Goal: Communication & Community: Share content

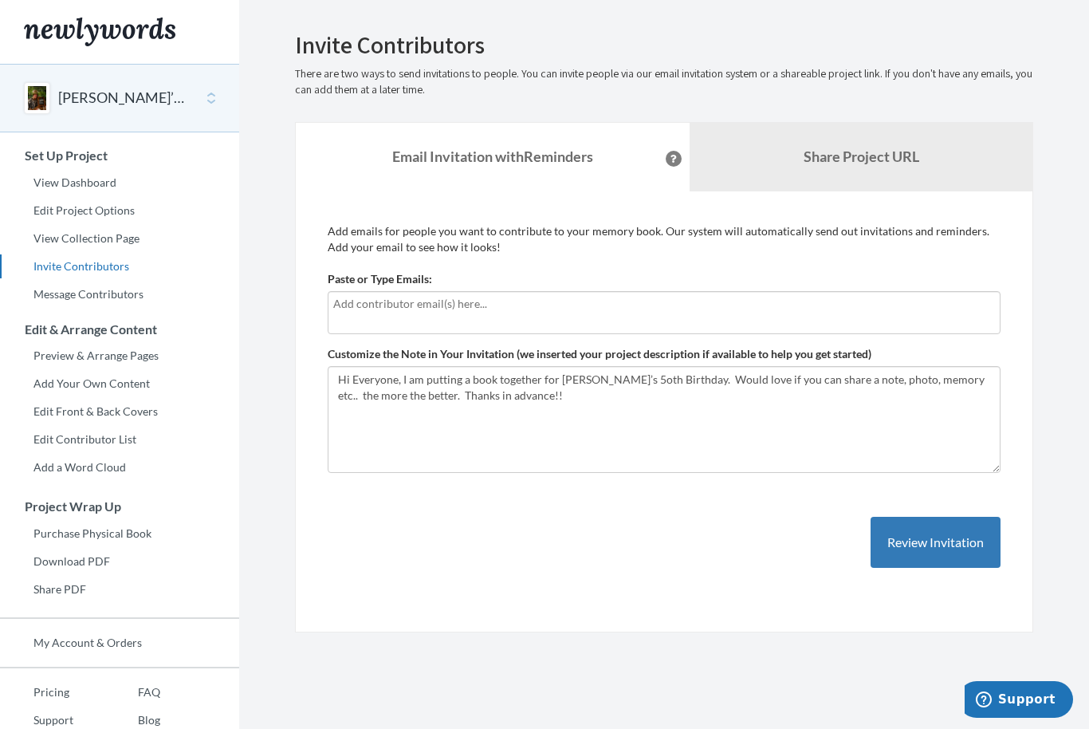
click at [384, 311] on input "text" at bounding box center [664, 304] width 662 height 18
type input "[EMAIL_ADDRESS][DOMAIN_NAME]"
click at [939, 540] on button "Review Invitation" at bounding box center [936, 543] width 130 height 52
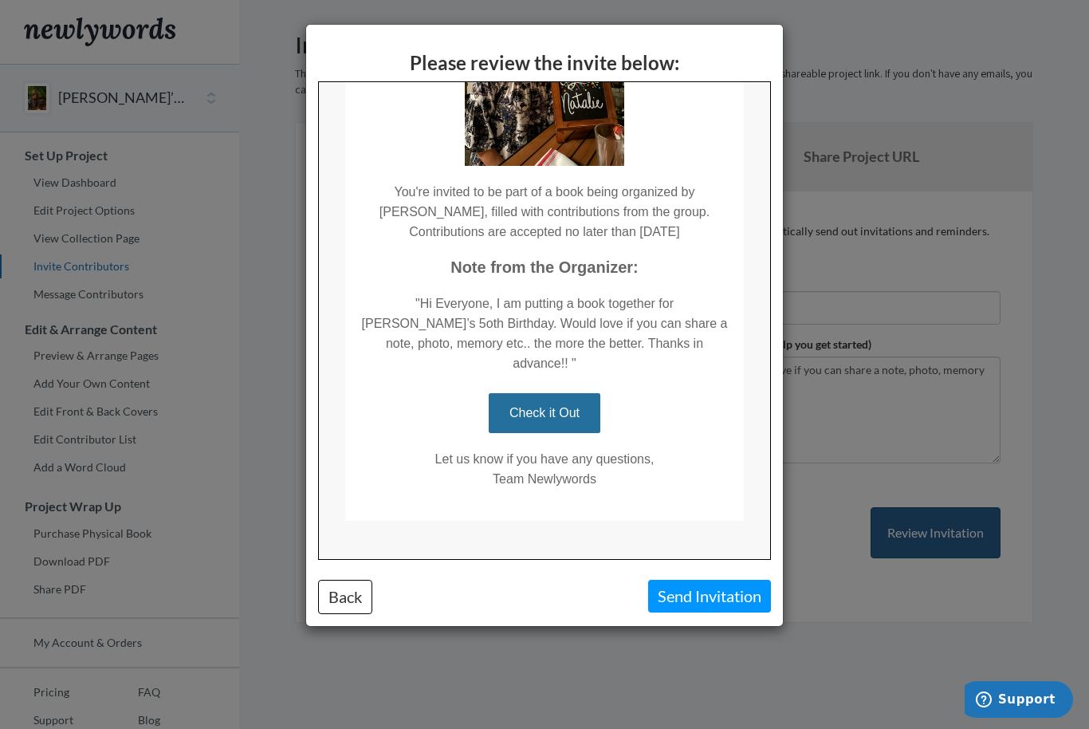
scroll to position [205, 0]
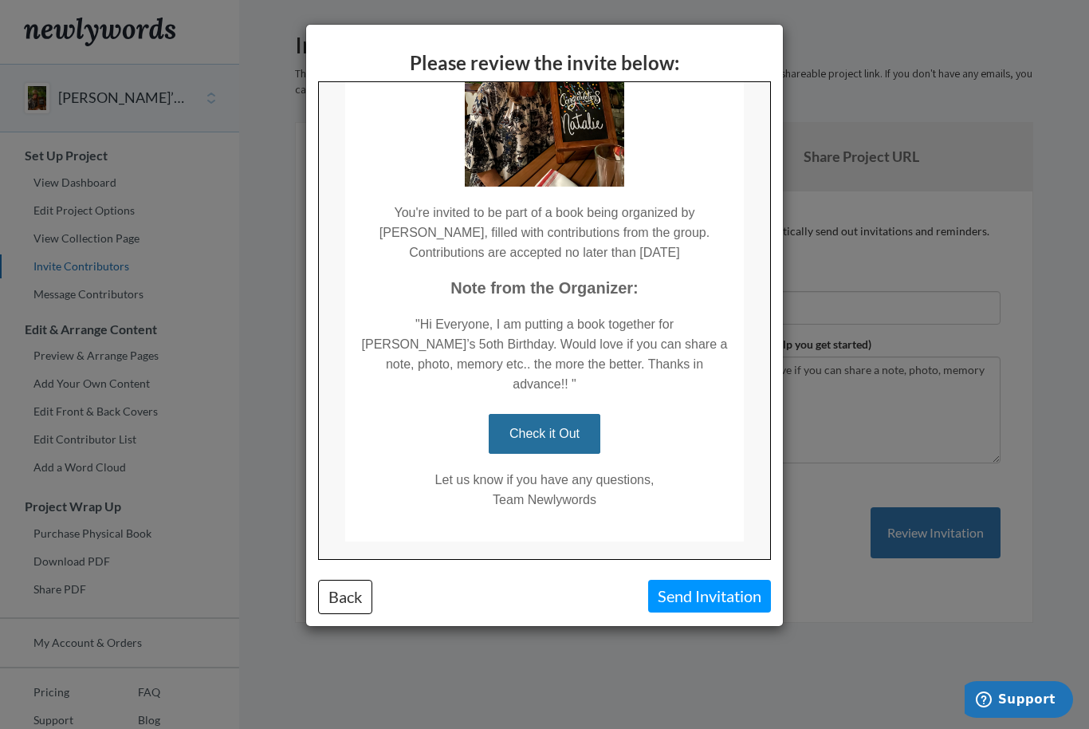
click at [716, 598] on button "Send Invitation" at bounding box center [709, 596] width 123 height 33
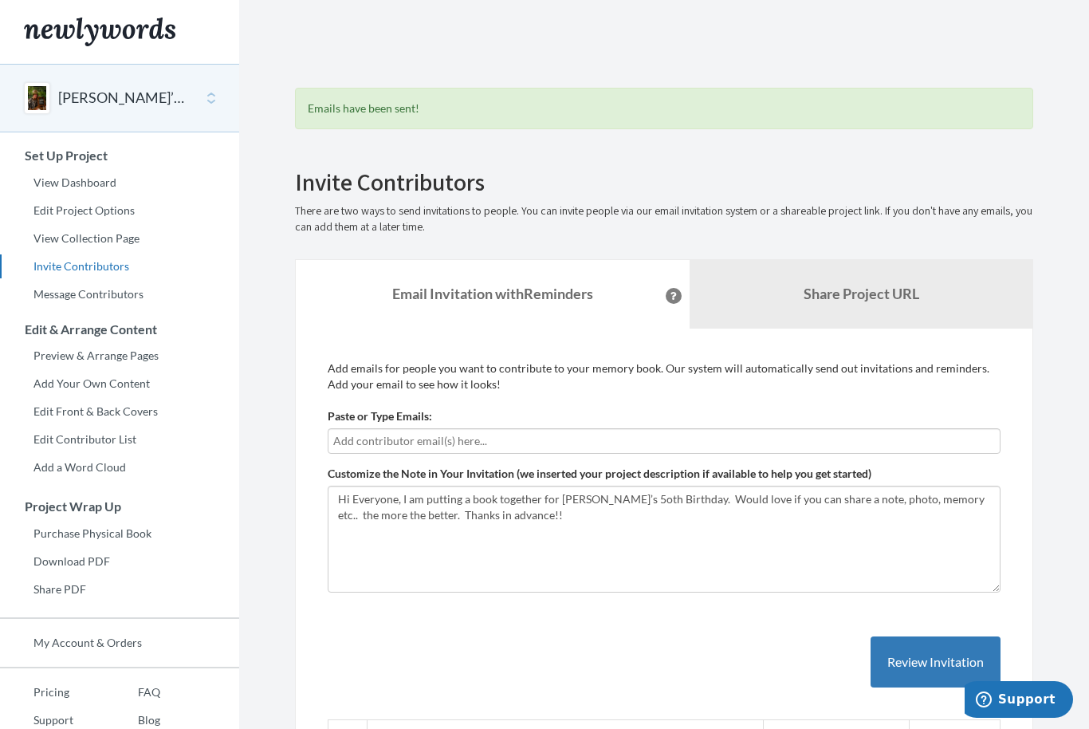
click at [509, 443] on input "text" at bounding box center [664, 441] width 662 height 18
type input "D"
click at [879, 290] on b "Share Project URL" at bounding box center [862, 294] width 116 height 18
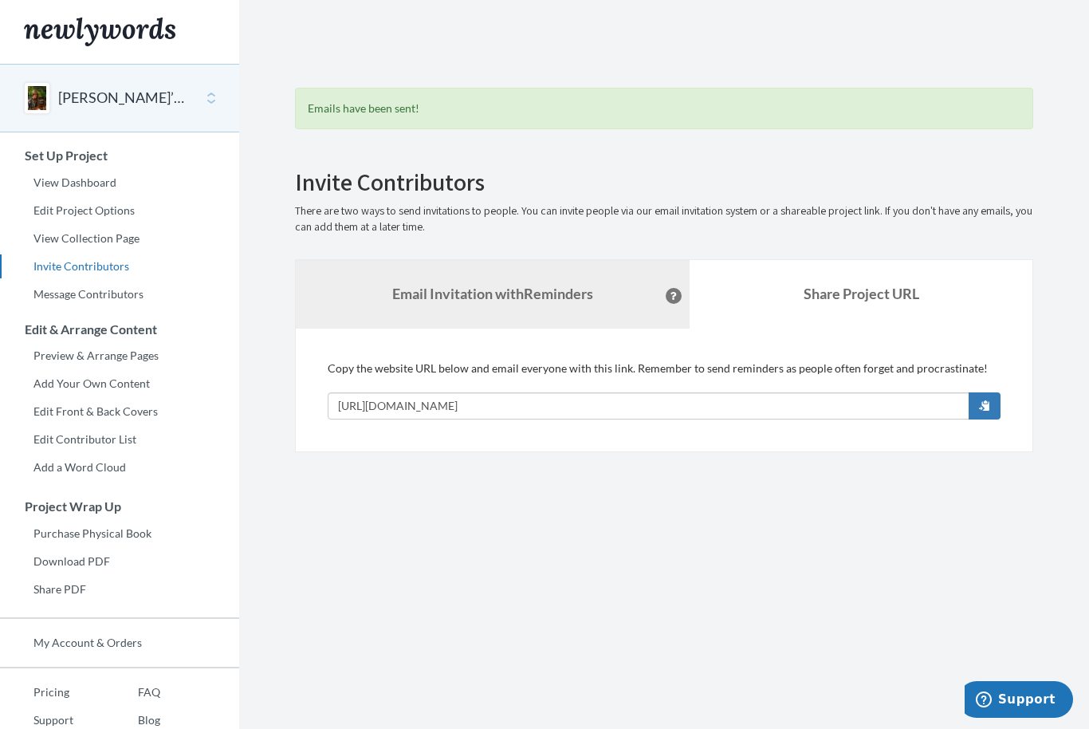
click at [487, 287] on strong "Email Invitation with Reminders" at bounding box center [492, 294] width 201 height 18
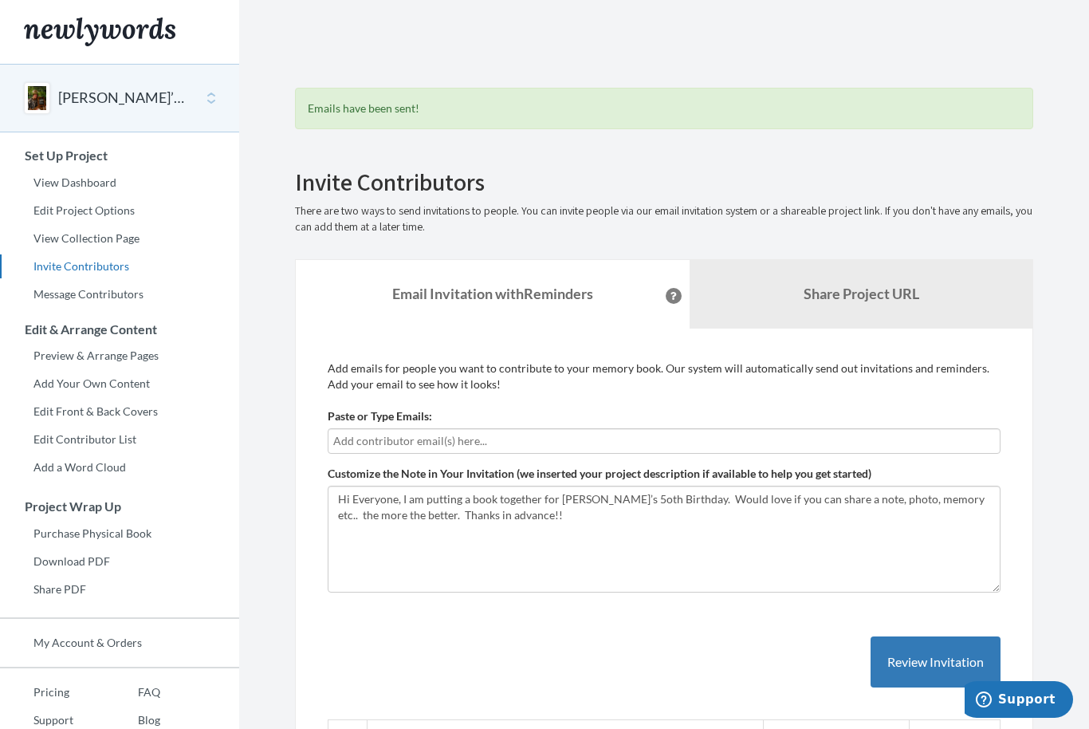
click at [436, 433] on input "text" at bounding box center [664, 441] width 662 height 18
click at [362, 443] on input "text" at bounding box center [664, 441] width 662 height 18
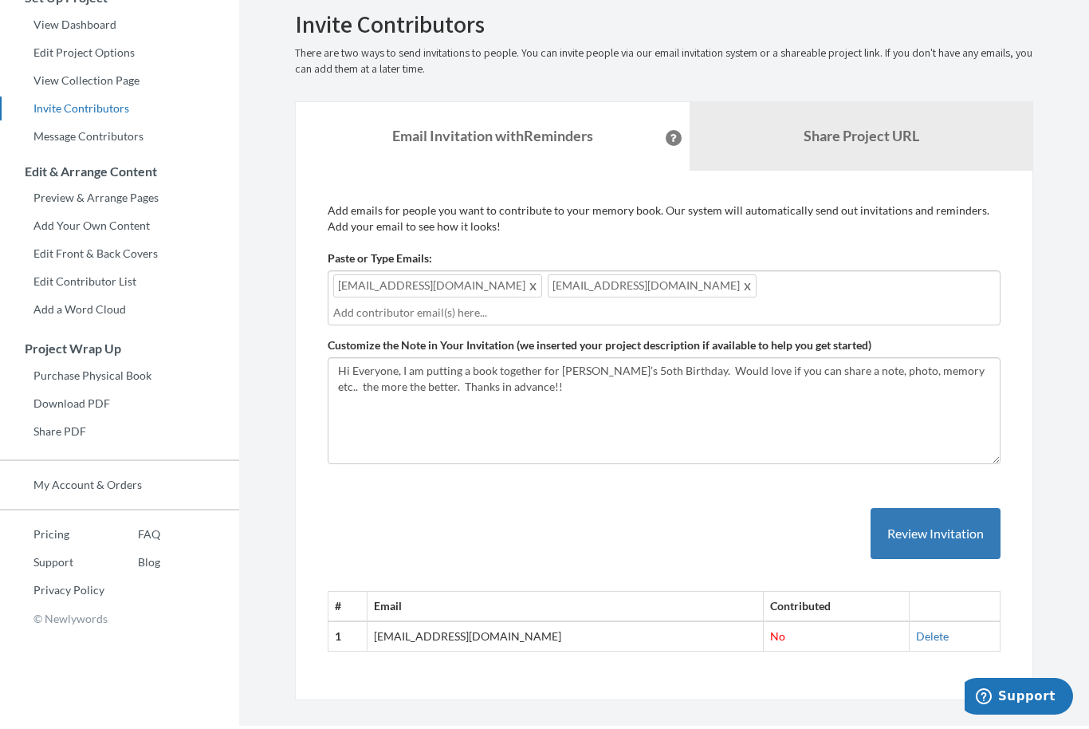
scroll to position [155, 0]
click at [934, 511] on button "Review Invitation" at bounding box center [936, 536] width 130 height 52
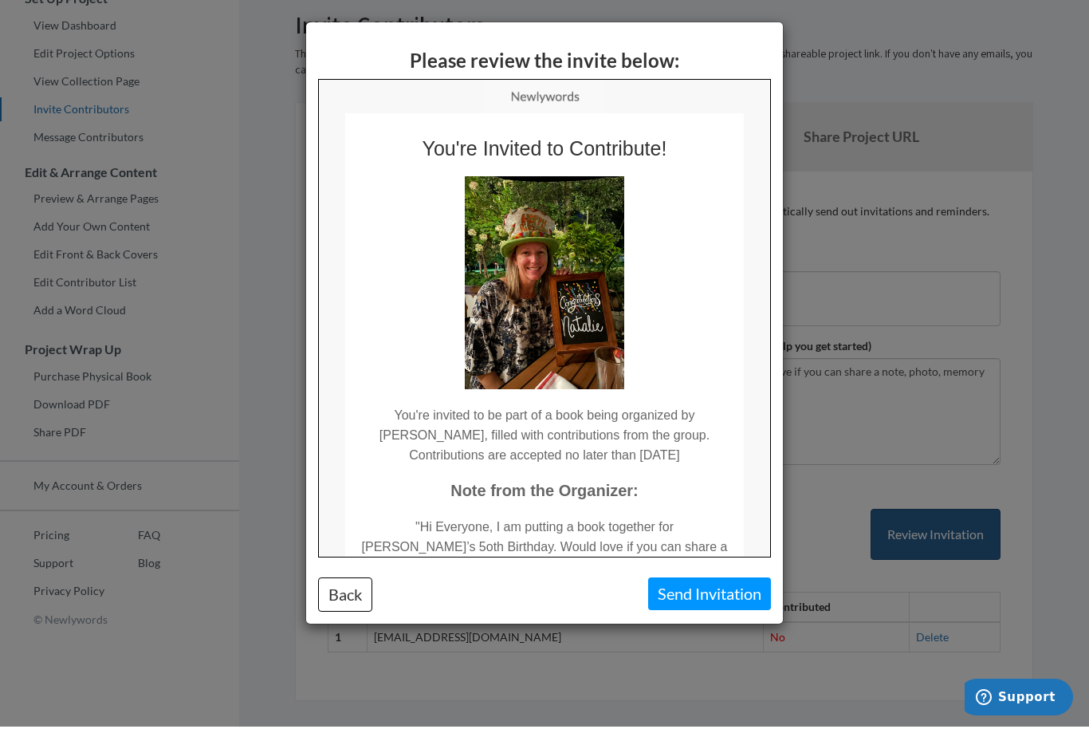
scroll to position [102, 0]
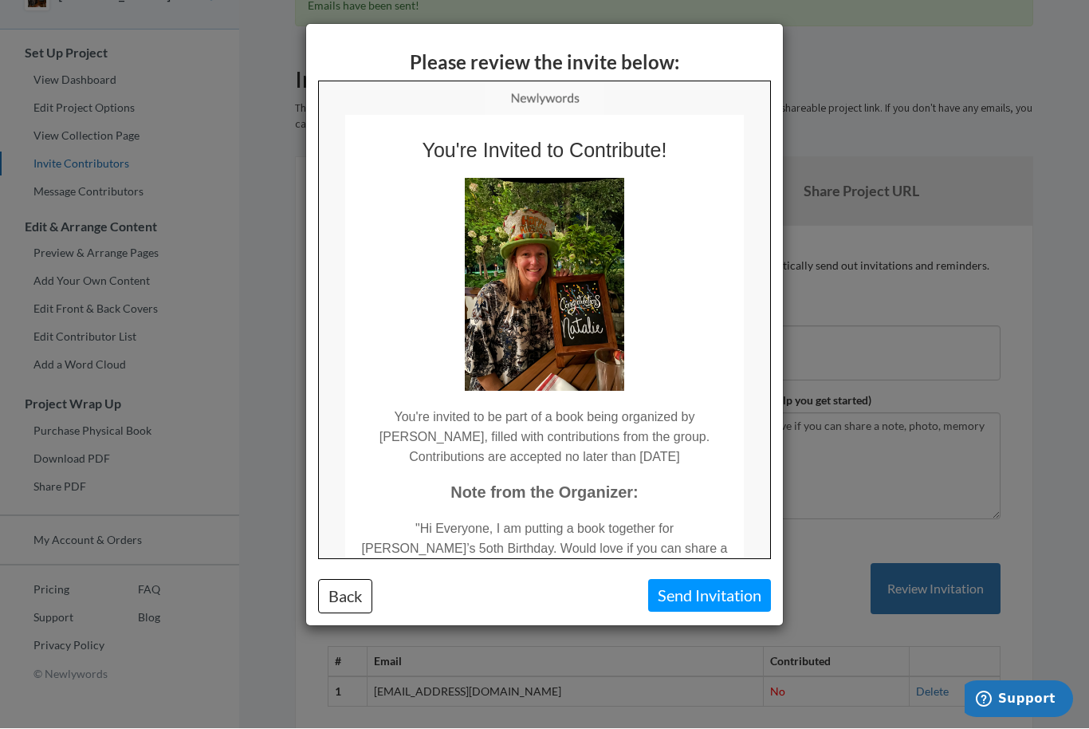
click at [717, 592] on button "Send Invitation" at bounding box center [709, 596] width 123 height 33
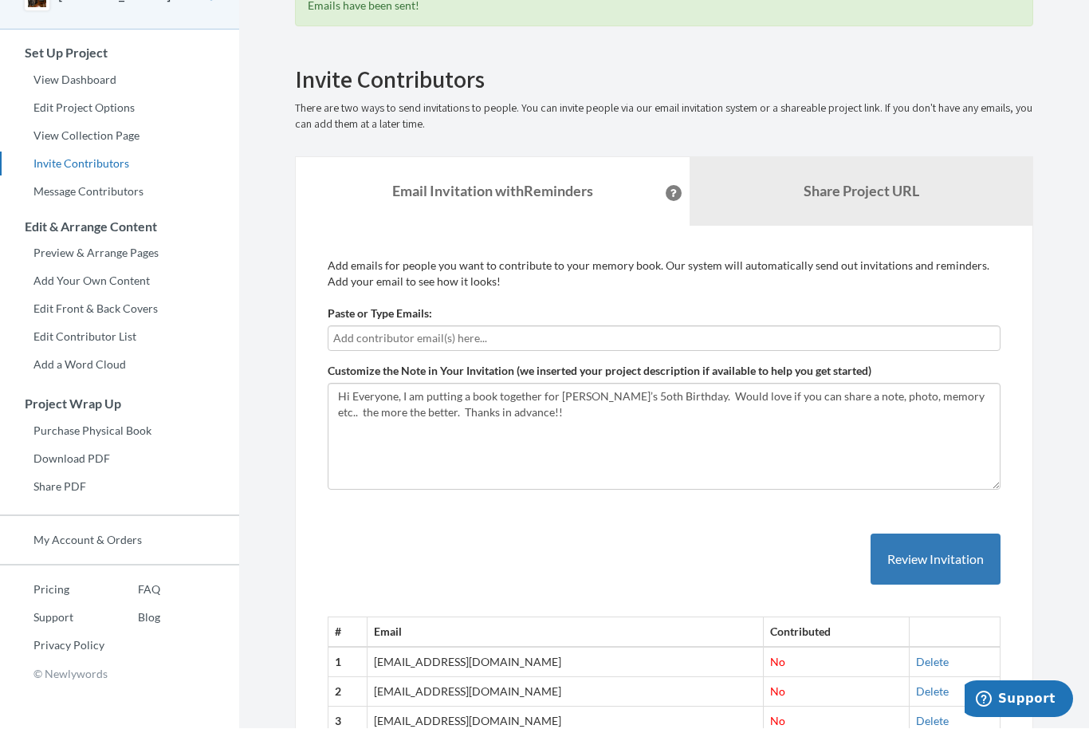
scroll to position [103, 0]
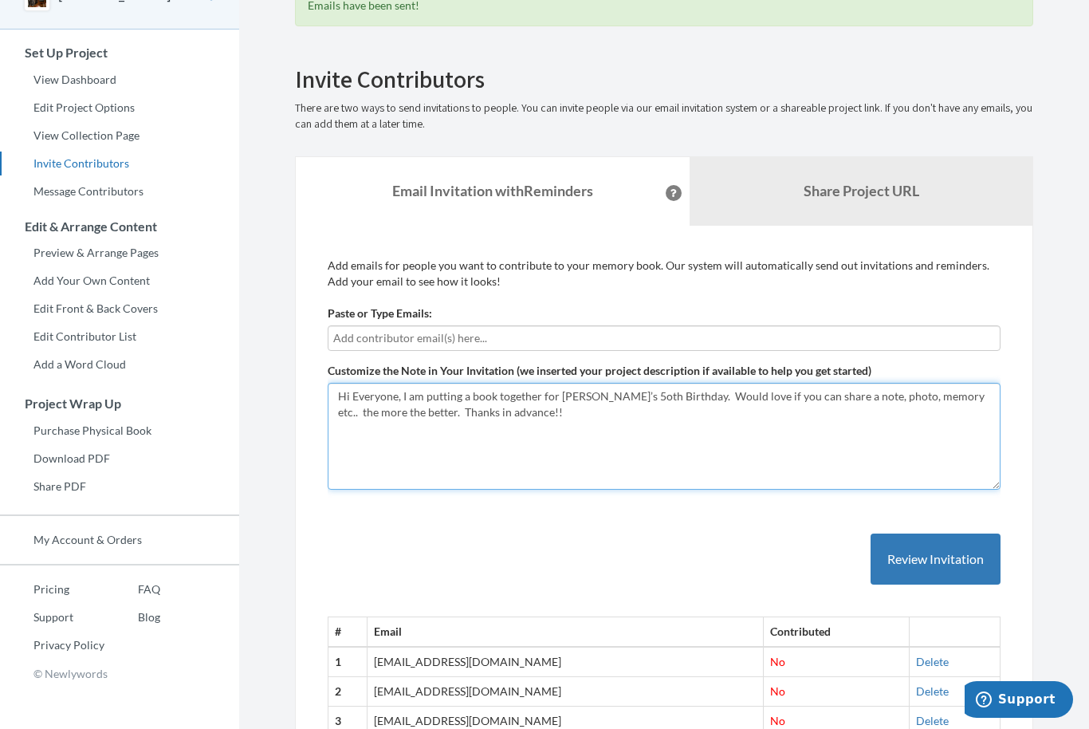
click at [851, 400] on textarea "Hi Everyone, I am putting a book together for [PERSON_NAME]’s 5oth Birthday. Wo…" at bounding box center [664, 436] width 673 height 107
click at [611, 390] on textarea "Hi Everyone, I am putting a book together for [PERSON_NAME]’s 5oth Birthday. Wo…" at bounding box center [664, 436] width 673 height 107
type textarea "Hi Everyone, I am putting a book together for [PERSON_NAME]’s 50th Birthday. Wo…"
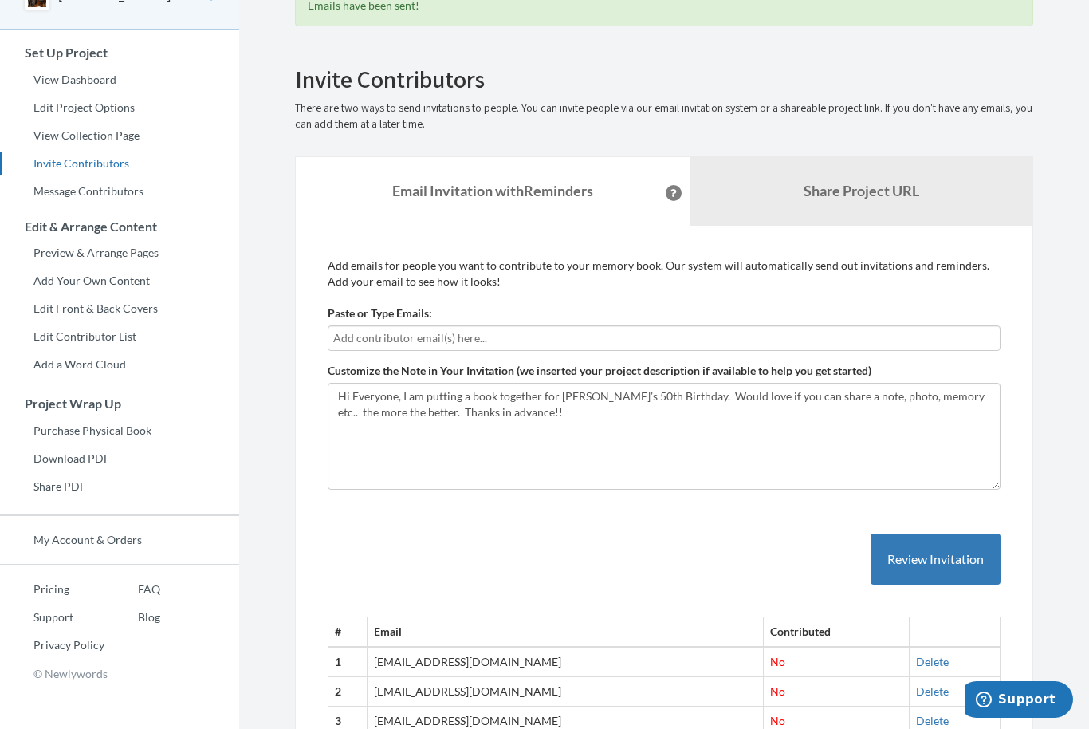
click at [725, 542] on div "# Email Contributed 1 [EMAIL_ADDRESS][DOMAIN_NAME] No [GEOGRAPHIC_DATA] 2 [EMAI…" at bounding box center [664, 618] width 673 height 235
click at [522, 342] on input "text" at bounding box center [664, 338] width 662 height 18
click at [869, 187] on b "Share Project URL" at bounding box center [862, 191] width 116 height 18
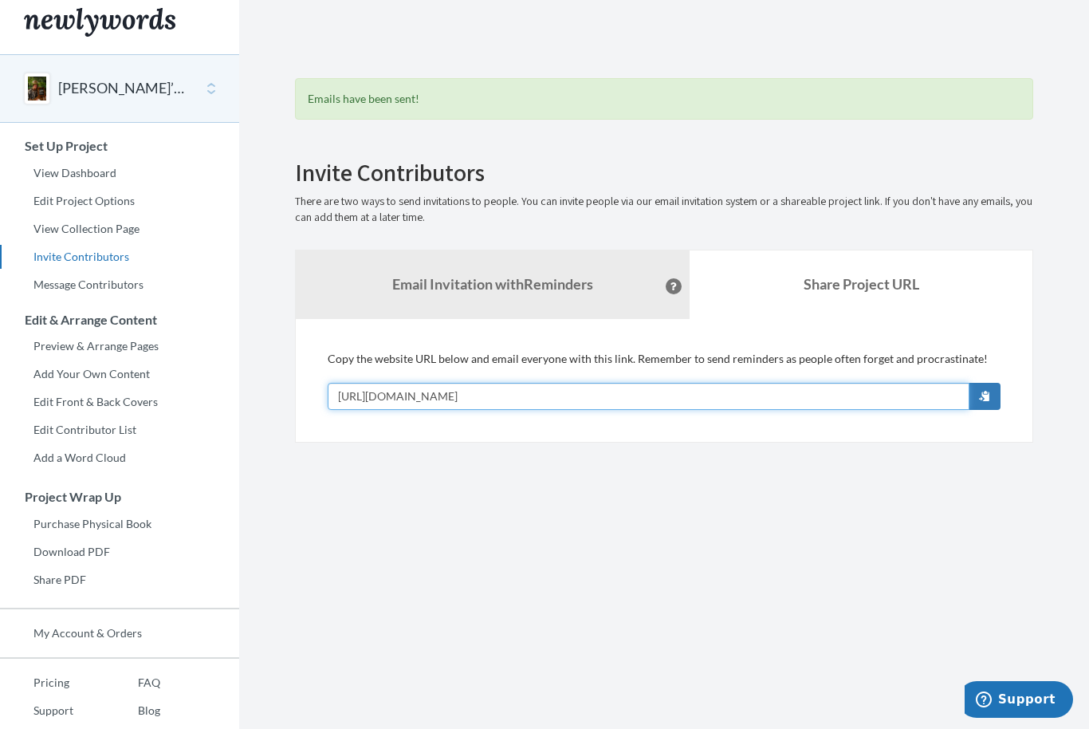
click at [642, 399] on input "[URL][DOMAIN_NAME]" at bounding box center [649, 396] width 642 height 27
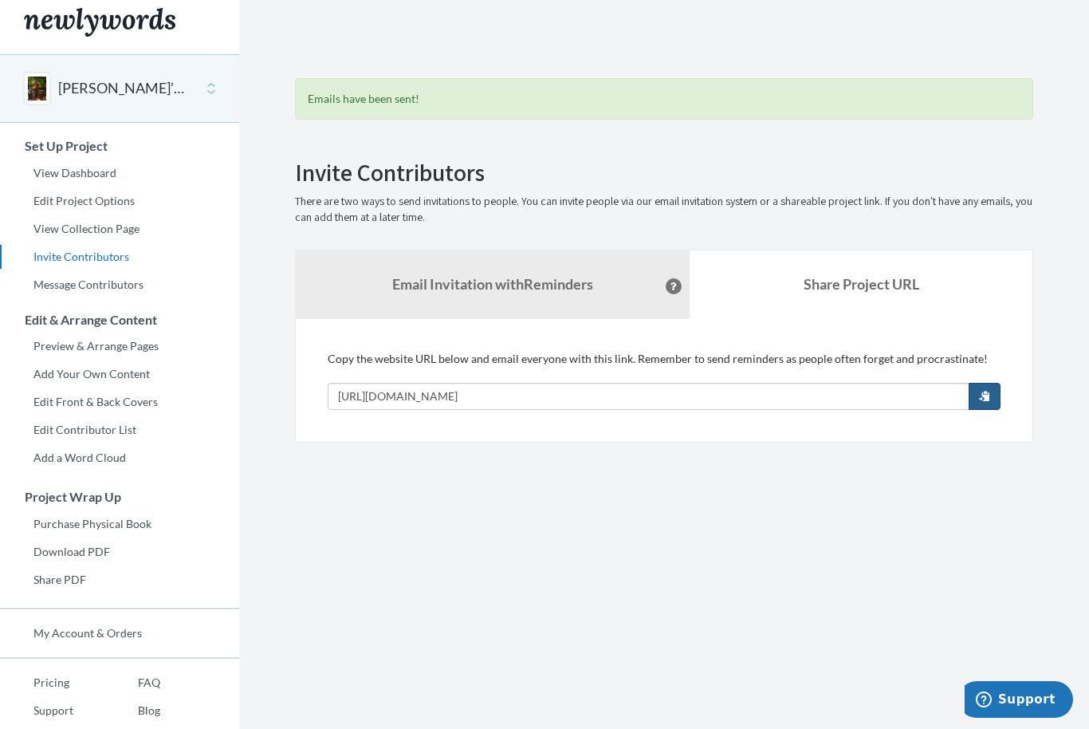
click at [987, 394] on span "button" at bounding box center [984, 395] width 11 height 11
click at [985, 392] on span "button" at bounding box center [984, 395] width 11 height 11
click at [991, 390] on button "button" at bounding box center [985, 396] width 32 height 27
click at [999, 387] on button "button" at bounding box center [985, 396] width 32 height 27
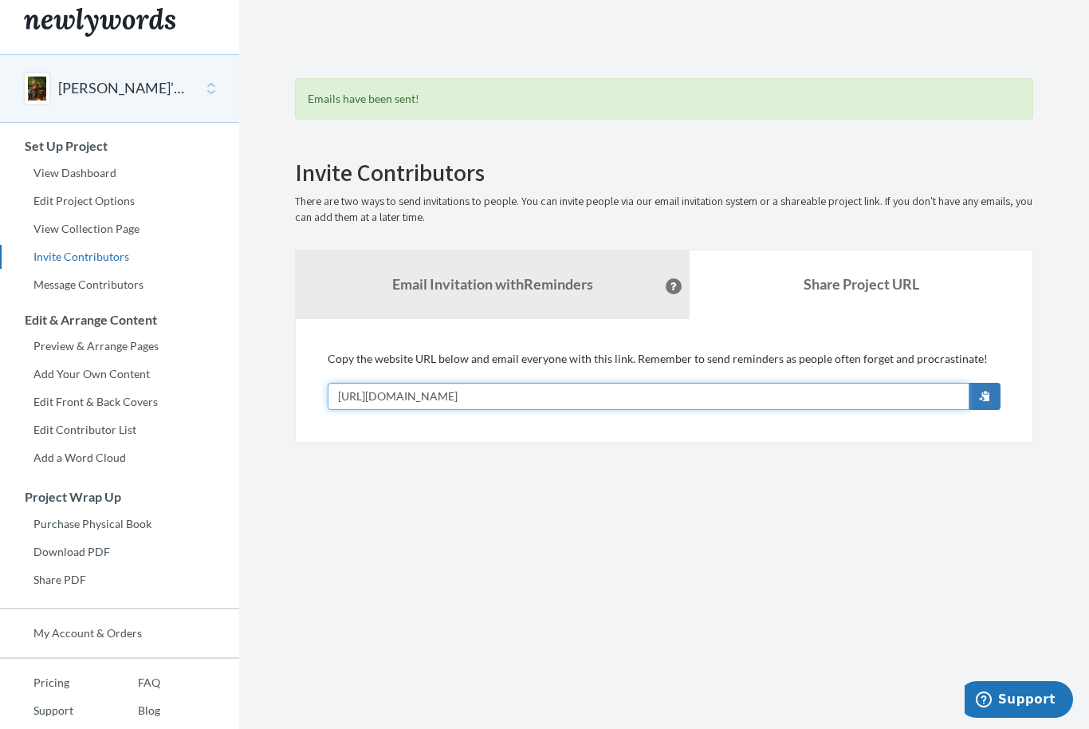
click at [724, 383] on input "[URL][DOMAIN_NAME]" at bounding box center [649, 396] width 642 height 27
click at [740, 395] on input "[URL][DOMAIN_NAME]" at bounding box center [649, 396] width 642 height 27
